Goal: Book appointment/travel/reservation

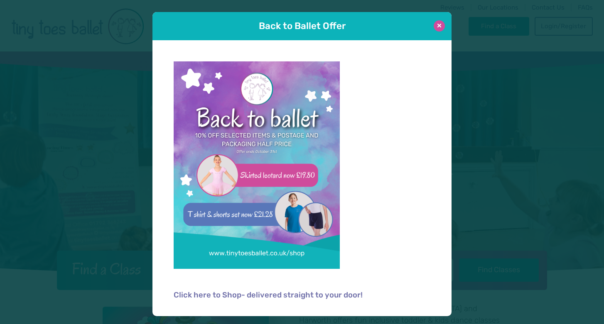
click at [441, 25] on button at bounding box center [439, 25] width 11 height 11
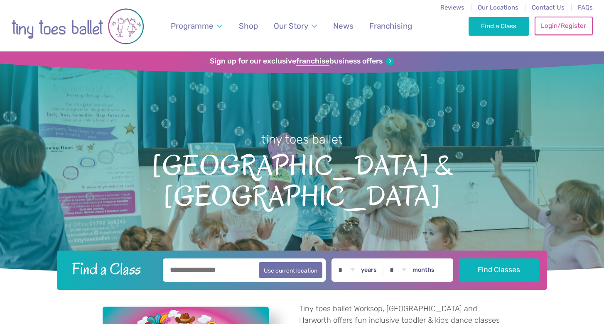
click at [563, 19] on link "Login/Register" at bounding box center [564, 26] width 58 height 18
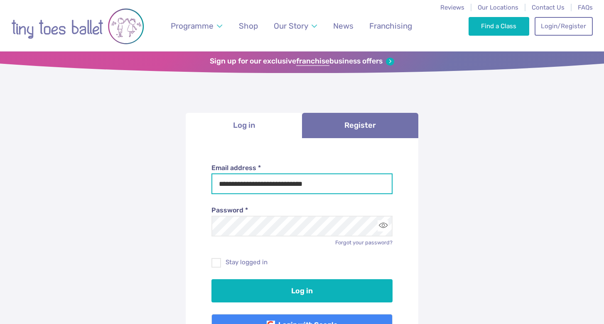
click at [311, 175] on input "**********" at bounding box center [302, 184] width 182 height 21
drag, startPoint x: 316, startPoint y: 187, endPoint x: 157, endPoint y: 189, distance: 158.3
click at [157, 189] on div "**********" at bounding box center [302, 251] width 604 height 397
drag, startPoint x: 324, startPoint y: 185, endPoint x: 215, endPoint y: 183, distance: 109.7
click at [214, 183] on input "**********" at bounding box center [302, 184] width 182 height 21
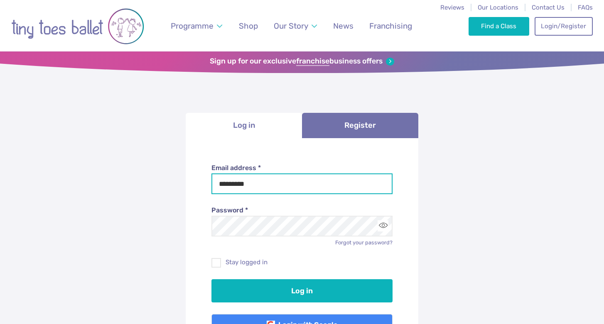
type input "**********"
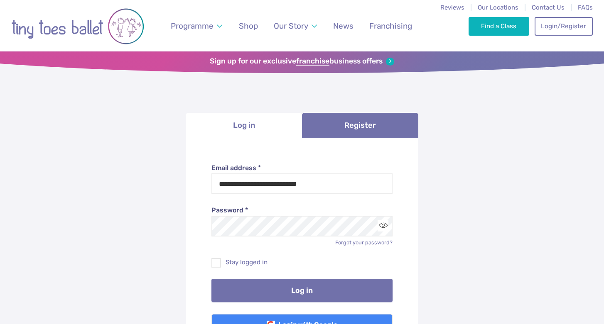
click at [298, 291] on button "Log in" at bounding box center [302, 290] width 182 height 23
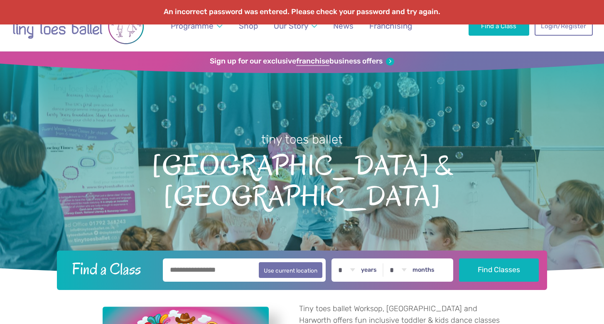
click at [548, 26] on div "An incorrect password was entered. Please check your password and try again." at bounding box center [302, 16] width 604 height 32
click at [565, 25] on div "An incorrect password was entered. Please check your password and try again." at bounding box center [302, 16] width 604 height 32
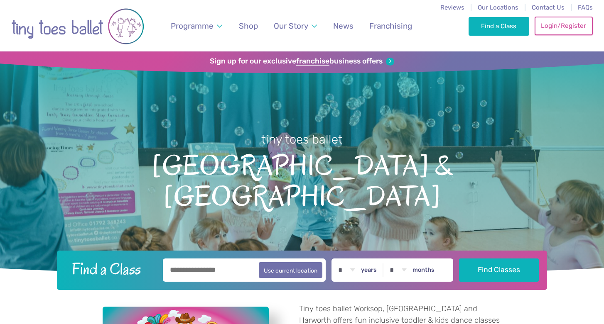
click at [564, 27] on link "Login/Register" at bounding box center [564, 26] width 58 height 18
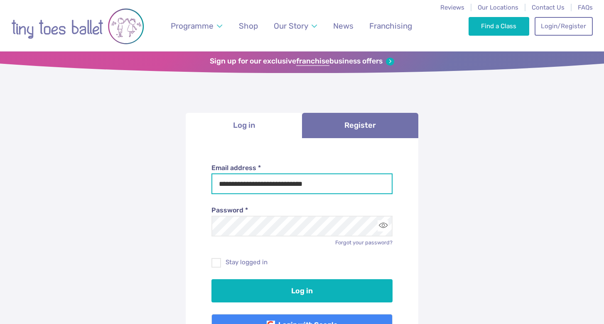
drag, startPoint x: 307, startPoint y: 187, endPoint x: 231, endPoint y: 173, distance: 76.9
click at [231, 173] on div "**********" at bounding box center [302, 179] width 182 height 31
type input "**********"
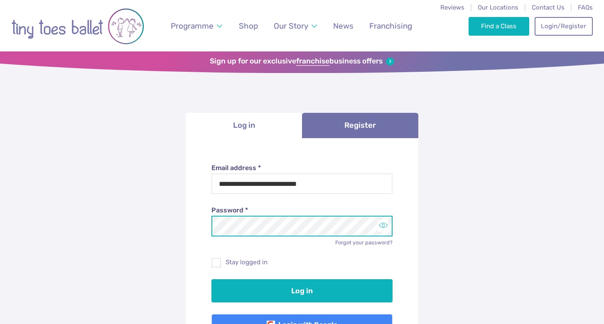
click at [382, 226] on button "Toggle password visibility" at bounding box center [383, 226] width 11 height 11
click at [181, 225] on div "**********" at bounding box center [302, 251] width 604 height 397
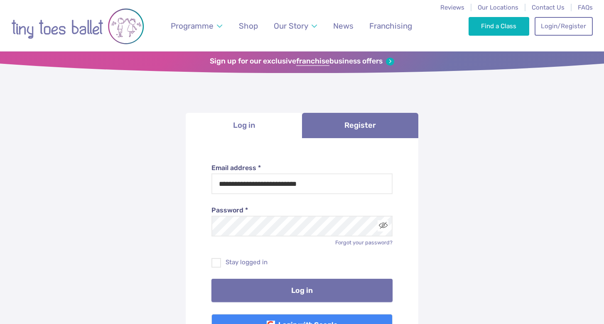
click at [236, 294] on button "Log in" at bounding box center [302, 290] width 182 height 23
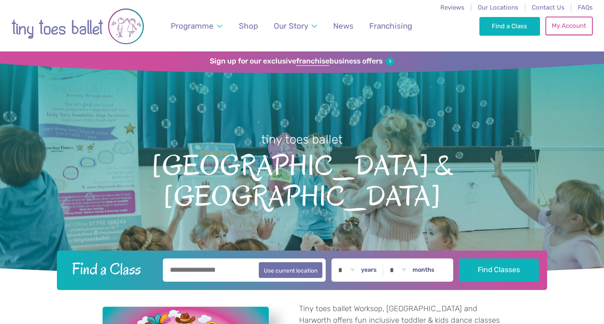
click at [555, 25] on link "My Account" at bounding box center [568, 26] width 47 height 18
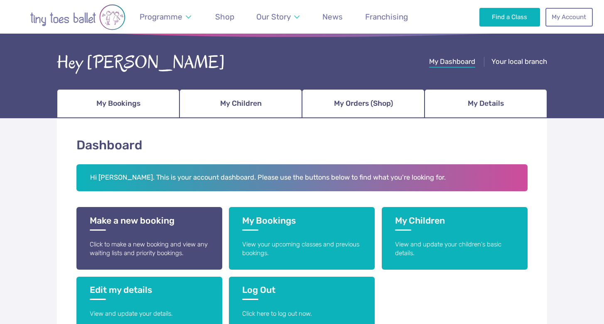
scroll to position [37, 0]
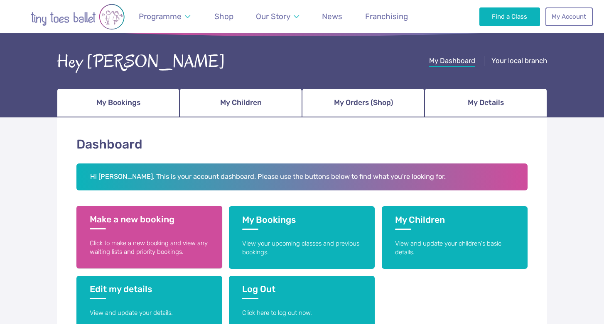
click at [179, 220] on h3 "Make a new booking" at bounding box center [149, 221] width 119 height 15
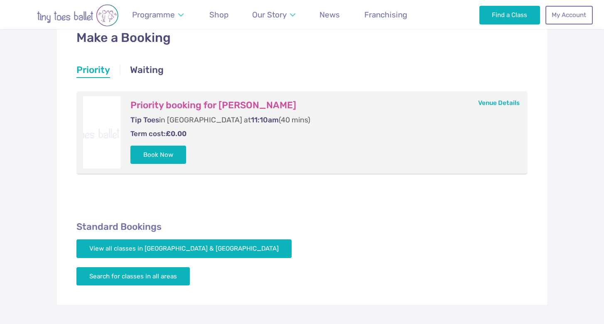
scroll to position [145, 0]
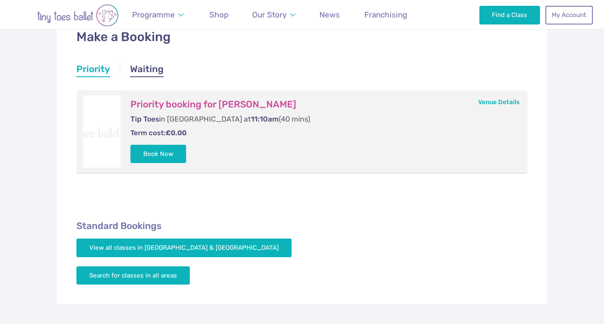
click at [143, 73] on link "Waiting" at bounding box center [147, 70] width 34 height 15
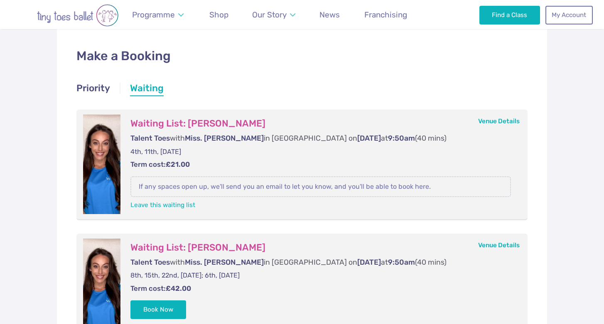
scroll to position [126, 0]
click at [562, 18] on link "My Account" at bounding box center [568, 14] width 47 height 18
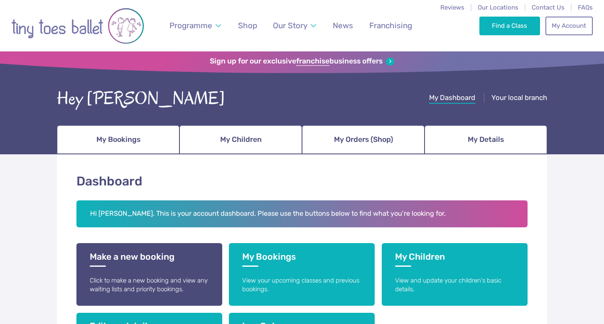
scroll to position [9, 0]
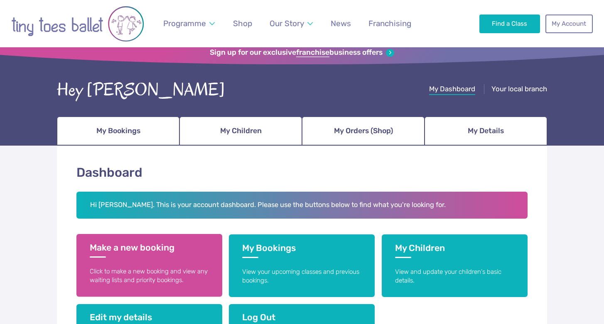
click at [203, 259] on link "Make a new booking Click to make a new booking and view any waiting lists and p…" at bounding box center [149, 265] width 146 height 63
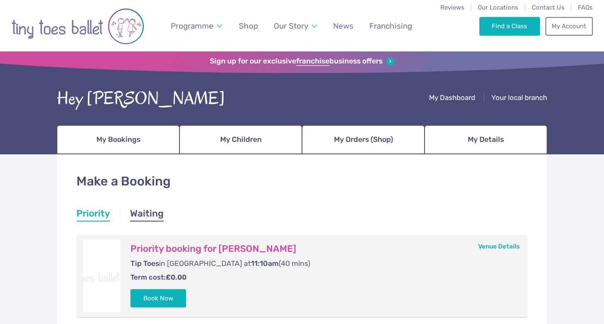
click at [154, 214] on link "Waiting" at bounding box center [147, 214] width 34 height 15
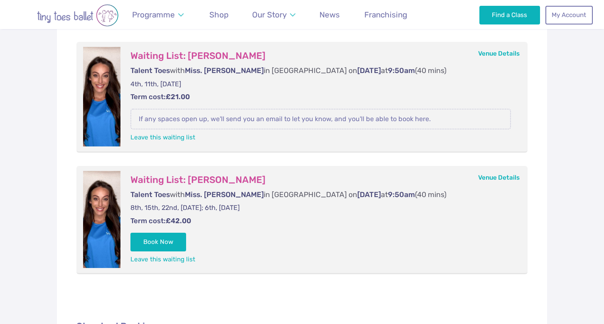
scroll to position [196, 0]
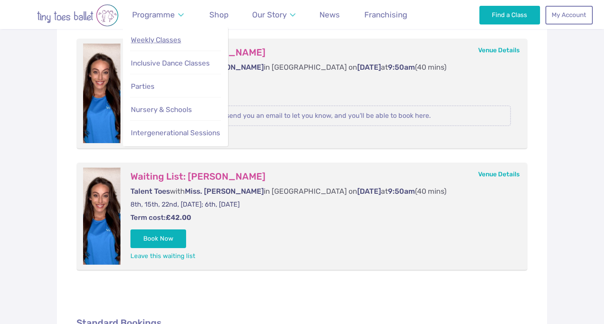
click at [174, 35] on link "Weekly Classes" at bounding box center [175, 40] width 91 height 18
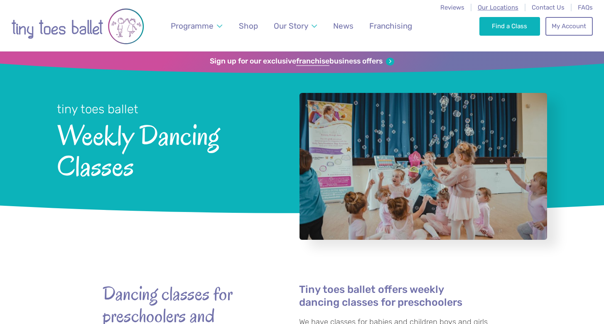
click at [503, 10] on span "Our Locations" at bounding box center [498, 7] width 41 height 7
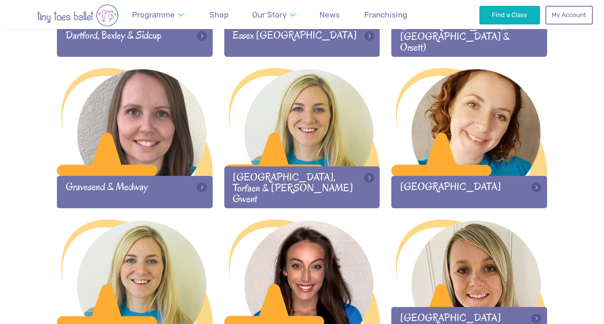
scroll to position [759, 0]
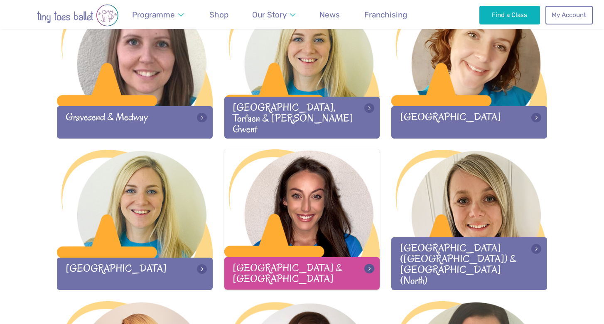
click at [294, 209] on div at bounding box center [302, 205] width 156 height 110
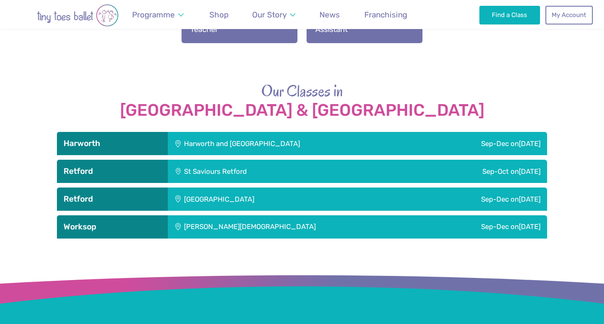
scroll to position [1184, 0]
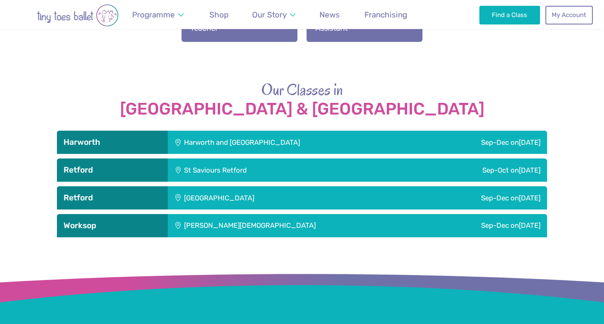
click at [319, 214] on div "[PERSON_NAME][DEMOGRAPHIC_DATA]" at bounding box center [297, 225] width 258 height 23
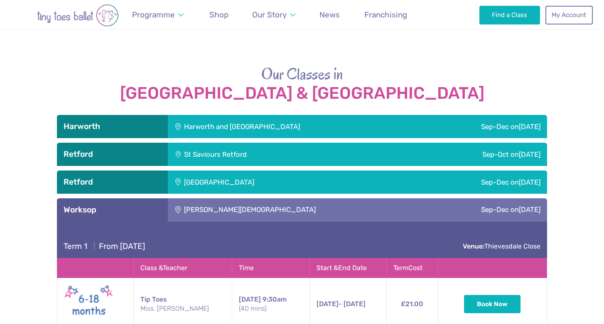
scroll to position [1172, 0]
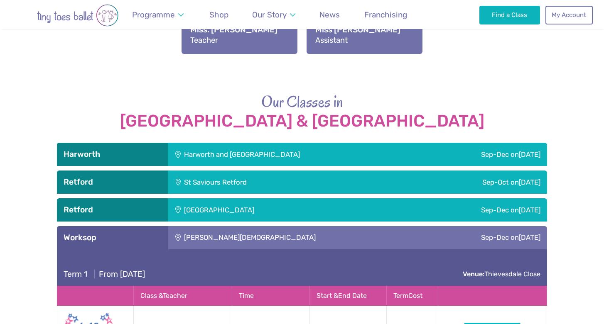
click at [287, 199] on div "[GEOGRAPHIC_DATA]" at bounding box center [274, 210] width 213 height 23
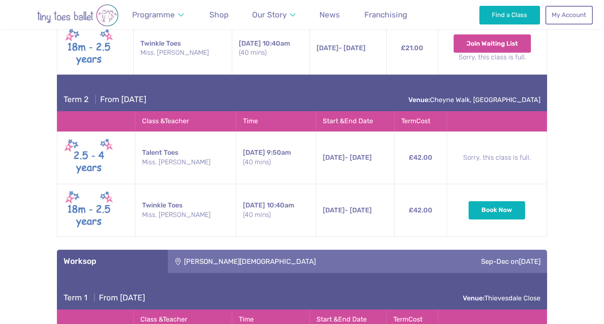
scroll to position [1533, 0]
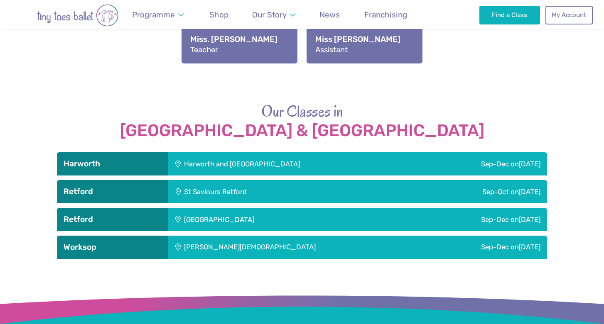
scroll to position [1161, 0]
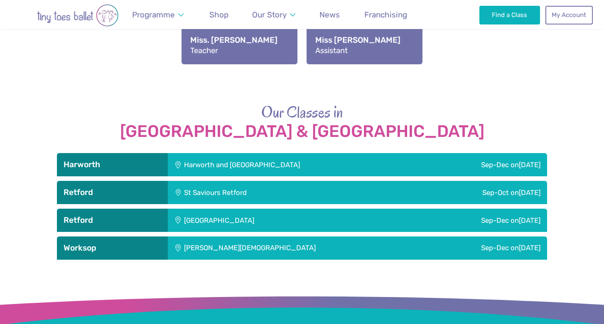
click at [252, 153] on div "Harworth and [GEOGRAPHIC_DATA]" at bounding box center [292, 164] width 249 height 23
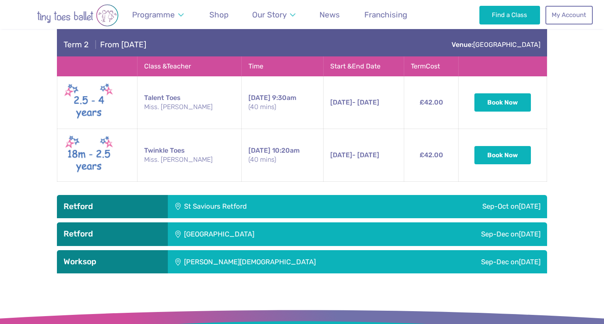
scroll to position [1495, 0]
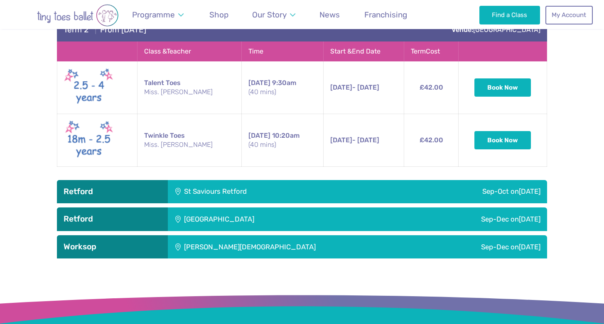
click at [271, 182] on div "St Saviours Retford" at bounding box center [271, 191] width 206 height 23
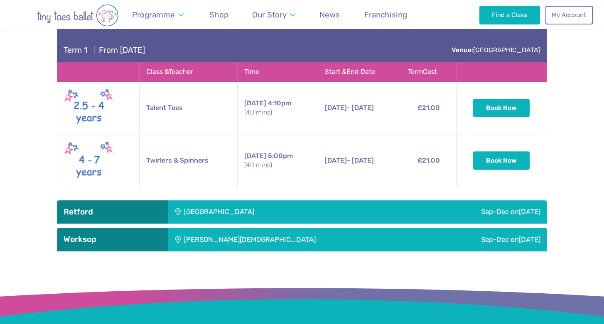
scroll to position [1689, 0]
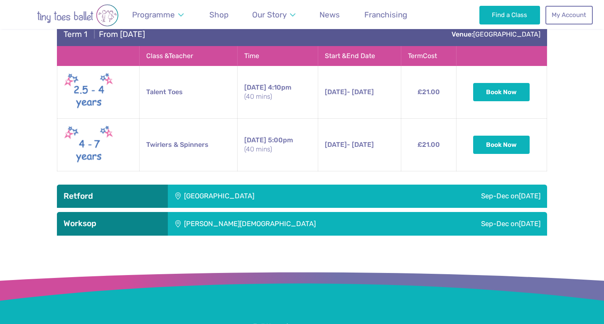
click at [295, 185] on div "[GEOGRAPHIC_DATA]" at bounding box center [274, 196] width 213 height 23
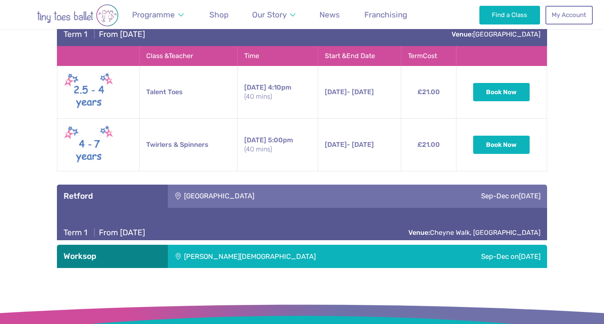
click at [295, 185] on div "[GEOGRAPHIC_DATA]" at bounding box center [274, 196] width 213 height 23
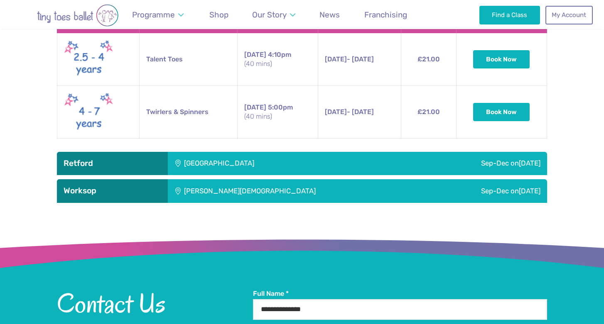
scroll to position [1737, 0]
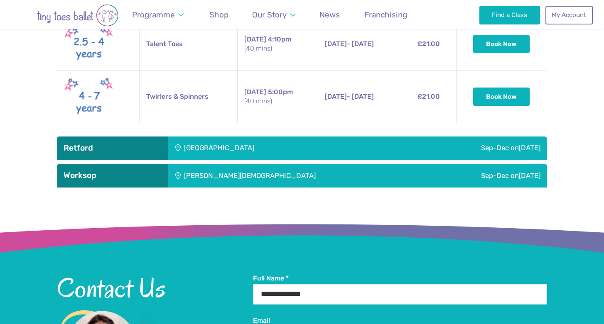
click at [300, 137] on div "[GEOGRAPHIC_DATA]" at bounding box center [274, 148] width 213 height 23
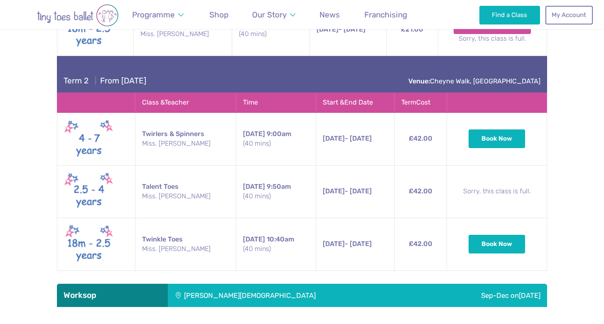
scroll to position [2059, 0]
